Goal: Task Accomplishment & Management: Manage account settings

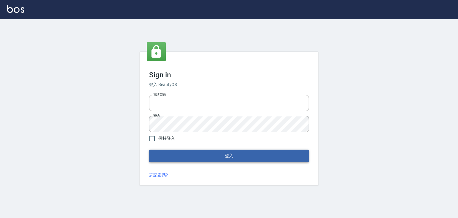
type input "6430581"
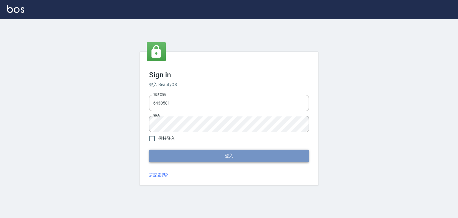
click at [171, 152] on button "登入" at bounding box center [229, 155] width 160 height 13
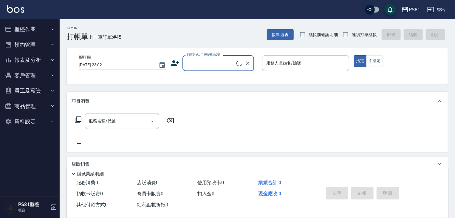
click at [218, 52] on label "顧客姓名/手機號碼/編號" at bounding box center [204, 54] width 34 height 4
click at [218, 58] on input "顧客姓名/手機號碼/編號" at bounding box center [210, 63] width 51 height 10
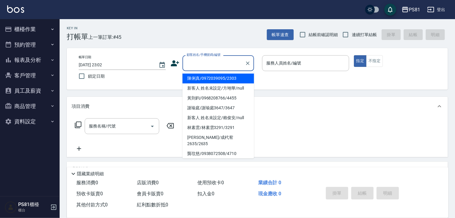
click at [222, 67] on input "顧客姓名/手機號碼/編號" at bounding box center [213, 63] width 57 height 10
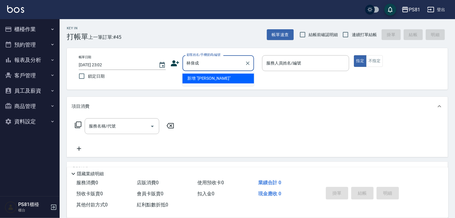
click at [244, 75] on li "新增 "[PERSON_NAME]"" at bounding box center [218, 78] width 72 height 10
type input "林偉成"
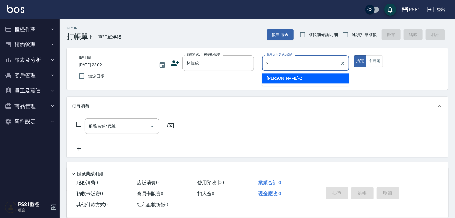
type input "采蓮-2"
type button "true"
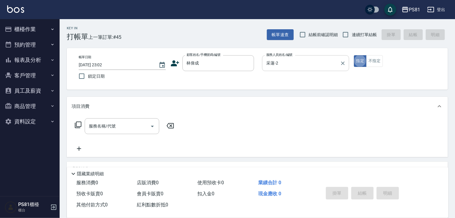
drag, startPoint x: 344, startPoint y: 61, endPoint x: 326, endPoint y: 66, distance: 18.8
click at [343, 61] on icon "Clear" at bounding box center [343, 63] width 6 height 6
click at [323, 66] on input "服務人員姓名/編號" at bounding box center [306, 63] width 82 height 10
type input "綺綺-7"
click at [115, 128] on input "服務名稱/代號" at bounding box center [117, 126] width 60 height 10
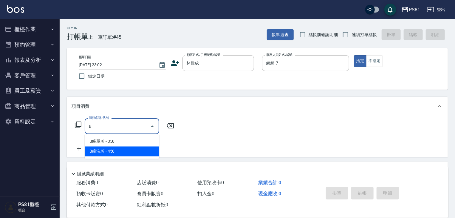
click at [123, 155] on span "B級洗剪 - 450" at bounding box center [122, 151] width 75 height 10
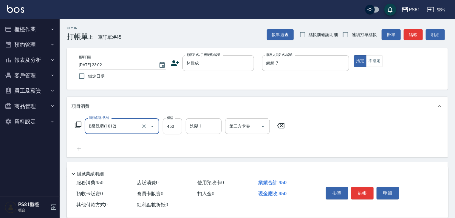
type input "B級洗剪(1012)"
click at [237, 147] on div "服務名稱/代號 B級洗剪(1012) 服務名稱/代號 價格 450 價格 洗髮-1 洗髮-1 第三方卡券 第三方卡券" at bounding box center [180, 135] width 217 height 34
click at [371, 191] on button "結帳" at bounding box center [362, 193] width 22 height 13
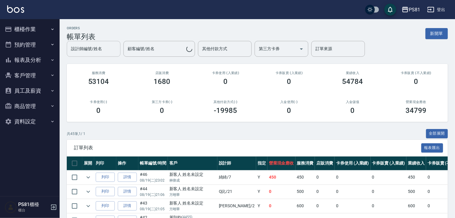
click at [92, 50] on div "設計師編號/姓名 設計師編號/姓名 顧客編號/姓名 顧客編號/姓名 其他付款方式 其他付款方式 第三方卡券 第三方卡券 訂單來源 訂單來源" at bounding box center [257, 49] width 381 height 16
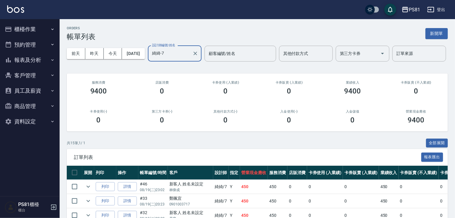
type input "綺綺-7"
click at [150, 102] on div "店販消費 0" at bounding box center [162, 87] width 64 height 29
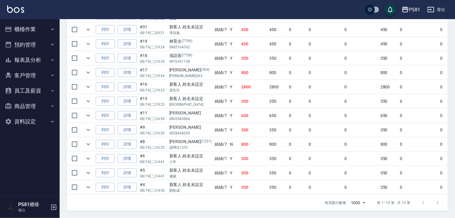
scroll to position [221, 0]
click at [175, 188] on p "劉柏成" at bounding box center [190, 190] width 42 height 5
click at [181, 167] on div "新客人 姓名未設定" at bounding box center [190, 170] width 42 height 6
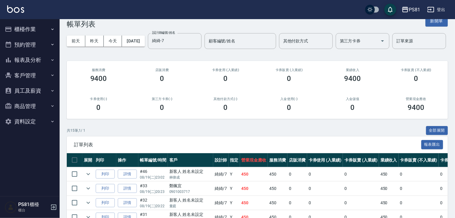
click at [26, 36] on button "櫃檯作業" at bounding box center [29, 29] width 55 height 16
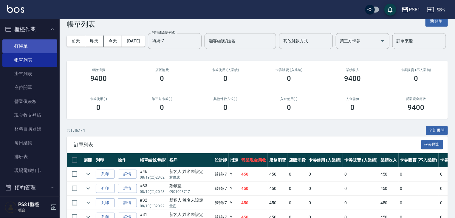
drag, startPoint x: 30, startPoint y: 53, endPoint x: 29, endPoint y: 45, distance: 7.8
click at [30, 53] on link "帳單列表" at bounding box center [29, 60] width 55 height 14
click at [29, 44] on link "打帳單" at bounding box center [29, 46] width 55 height 14
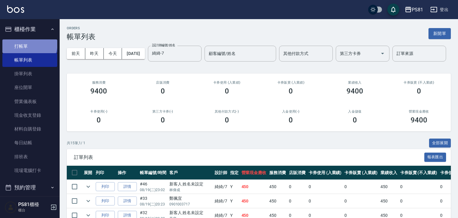
click at [29, 44] on link "打帳單" at bounding box center [29, 46] width 55 height 14
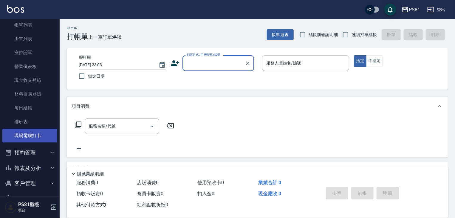
scroll to position [83, 0]
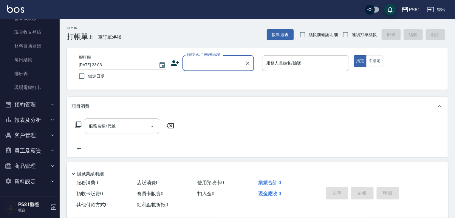
click at [37, 123] on button "報表及分析" at bounding box center [29, 120] width 55 height 16
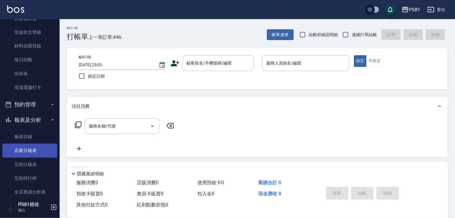
click at [29, 148] on link "店家日報表" at bounding box center [29, 150] width 55 height 14
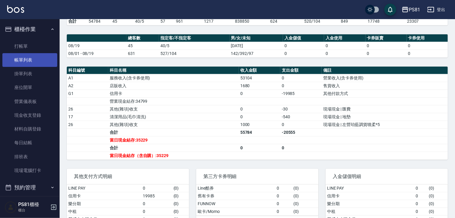
drag, startPoint x: 24, startPoint y: 61, endPoint x: 35, endPoint y: 60, distance: 11.1
click at [24, 61] on link "帳單列表" at bounding box center [29, 60] width 55 height 14
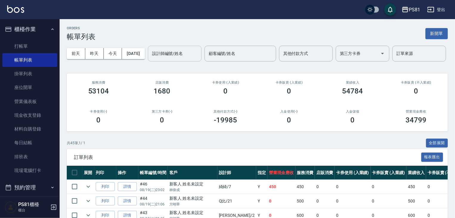
click at [148, 61] on div "設計師編號/姓名" at bounding box center [175, 54] width 54 height 16
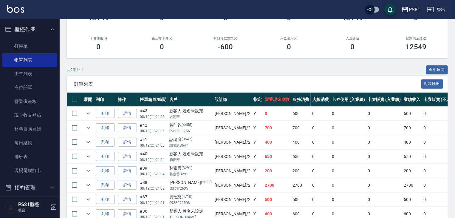
scroll to position [119, 0]
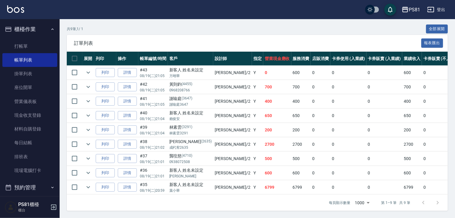
type input "采蓮-2"
click at [213, 165] on td "采蓮 /2" at bounding box center [232, 158] width 39 height 14
click at [201, 145] on p "(2635)" at bounding box center [206, 141] width 11 height 6
click at [200, 136] on p "林素雲3291" at bounding box center [190, 132] width 42 height 5
click at [213, 123] on td "采蓮 /2" at bounding box center [232, 116] width 39 height 14
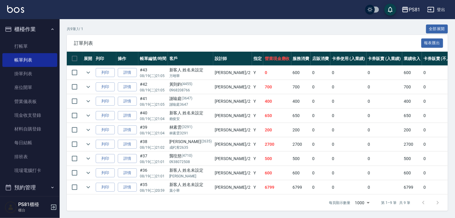
click at [213, 108] on td "采蓮 /2" at bounding box center [232, 101] width 39 height 14
click at [213, 94] on td "采蓮 /2" at bounding box center [232, 87] width 39 height 14
click at [35, 153] on link "排班表" at bounding box center [29, 157] width 55 height 14
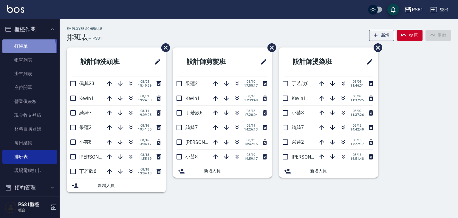
click at [25, 48] on link "打帳單" at bounding box center [29, 46] width 55 height 14
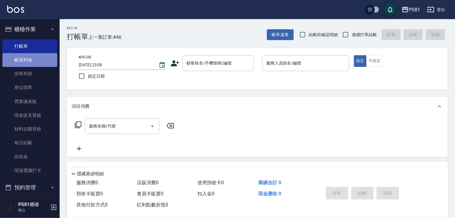
click at [32, 54] on link "帳單列表" at bounding box center [29, 60] width 55 height 14
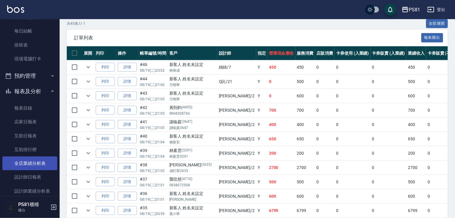
scroll to position [149, 0]
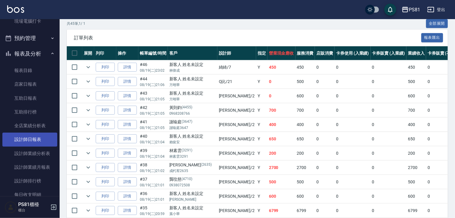
click at [29, 138] on link "設計師日報表" at bounding box center [29, 139] width 55 height 14
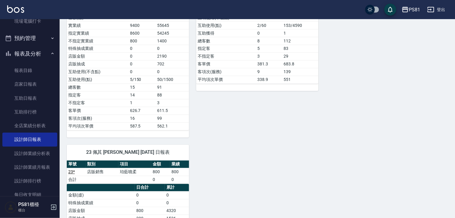
scroll to position [549, 0]
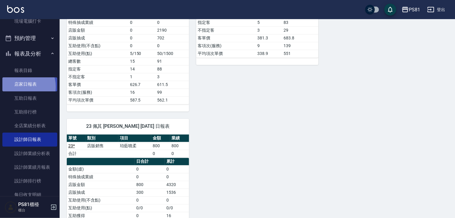
click at [21, 86] on link "店家日報表" at bounding box center [29, 84] width 55 height 14
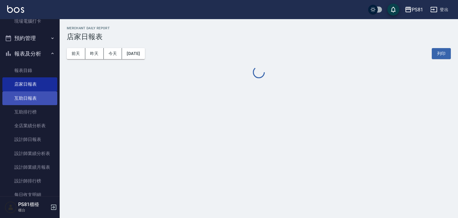
click at [23, 99] on link "互助日報表" at bounding box center [29, 98] width 55 height 14
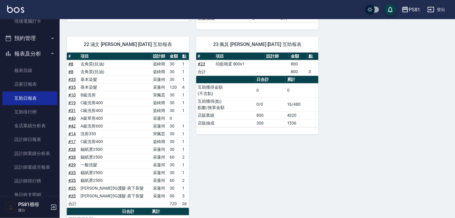
scroll to position [169, 0]
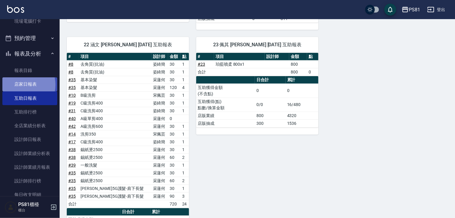
click at [20, 85] on link "店家日報表" at bounding box center [29, 84] width 55 height 14
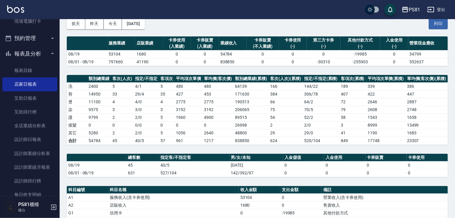
scroll to position [174, 0]
